Goal: Navigation & Orientation: Find specific page/section

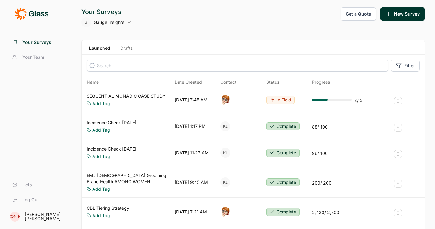
click at [37, 64] on link "Your Team" at bounding box center [35, 57] width 56 height 15
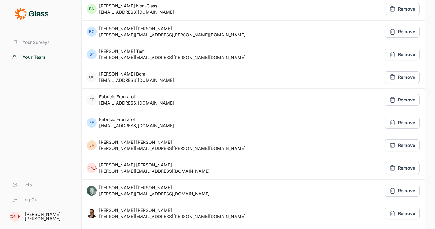
scroll to position [106, 0]
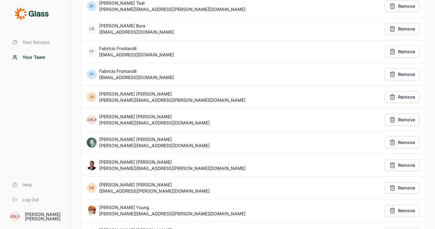
click at [29, 43] on span "Your Surveys" at bounding box center [35, 42] width 27 height 6
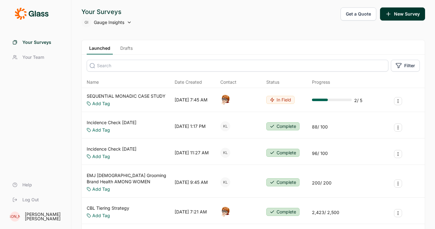
click at [130, 50] on link "Drafts" at bounding box center [126, 49] width 17 height 9
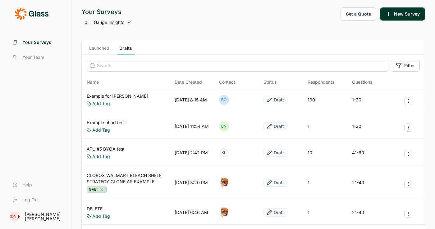
click at [101, 50] on link "Launched" at bounding box center [99, 49] width 25 height 9
